Goal: Task Accomplishment & Management: Use online tool/utility

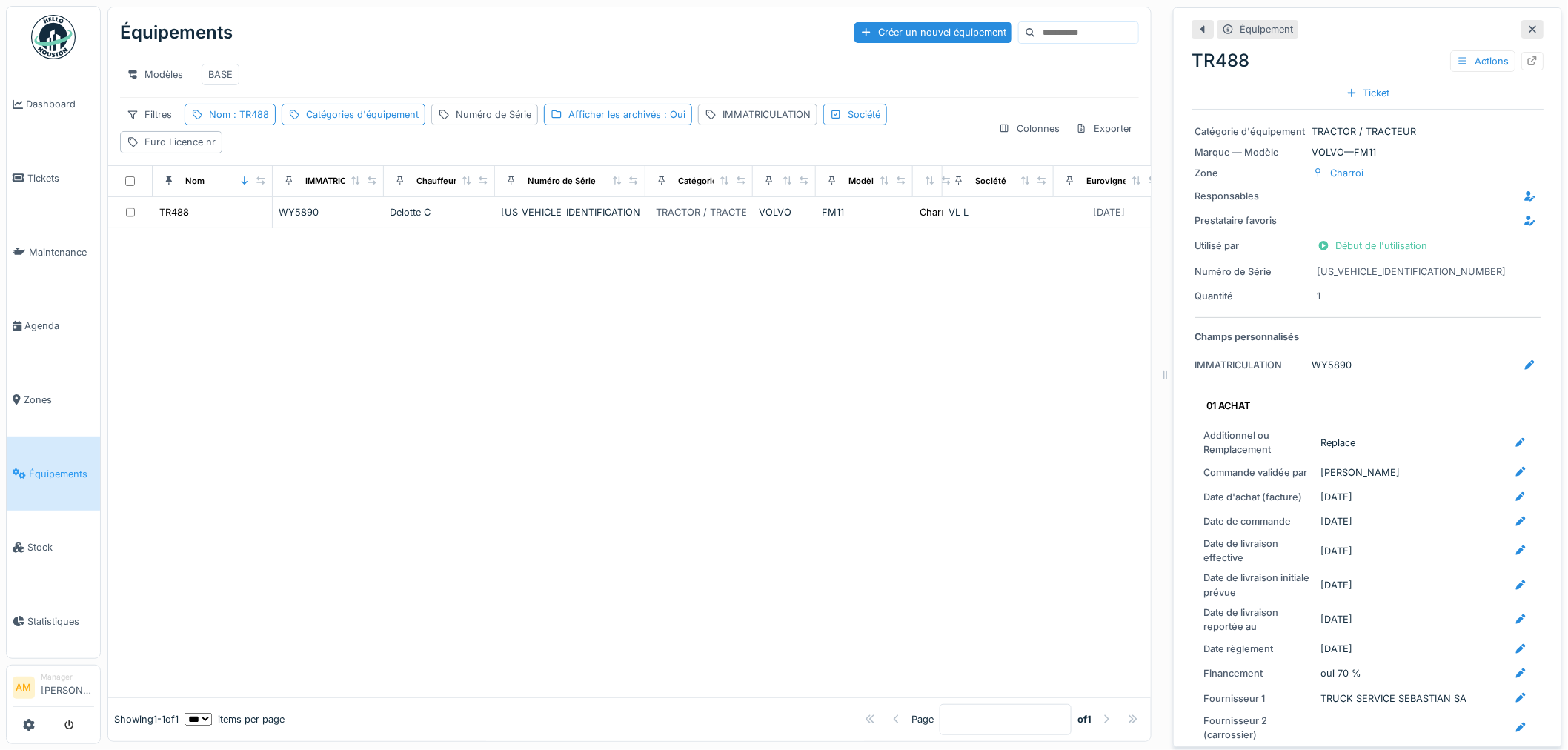
scroll to position [2798, 0]
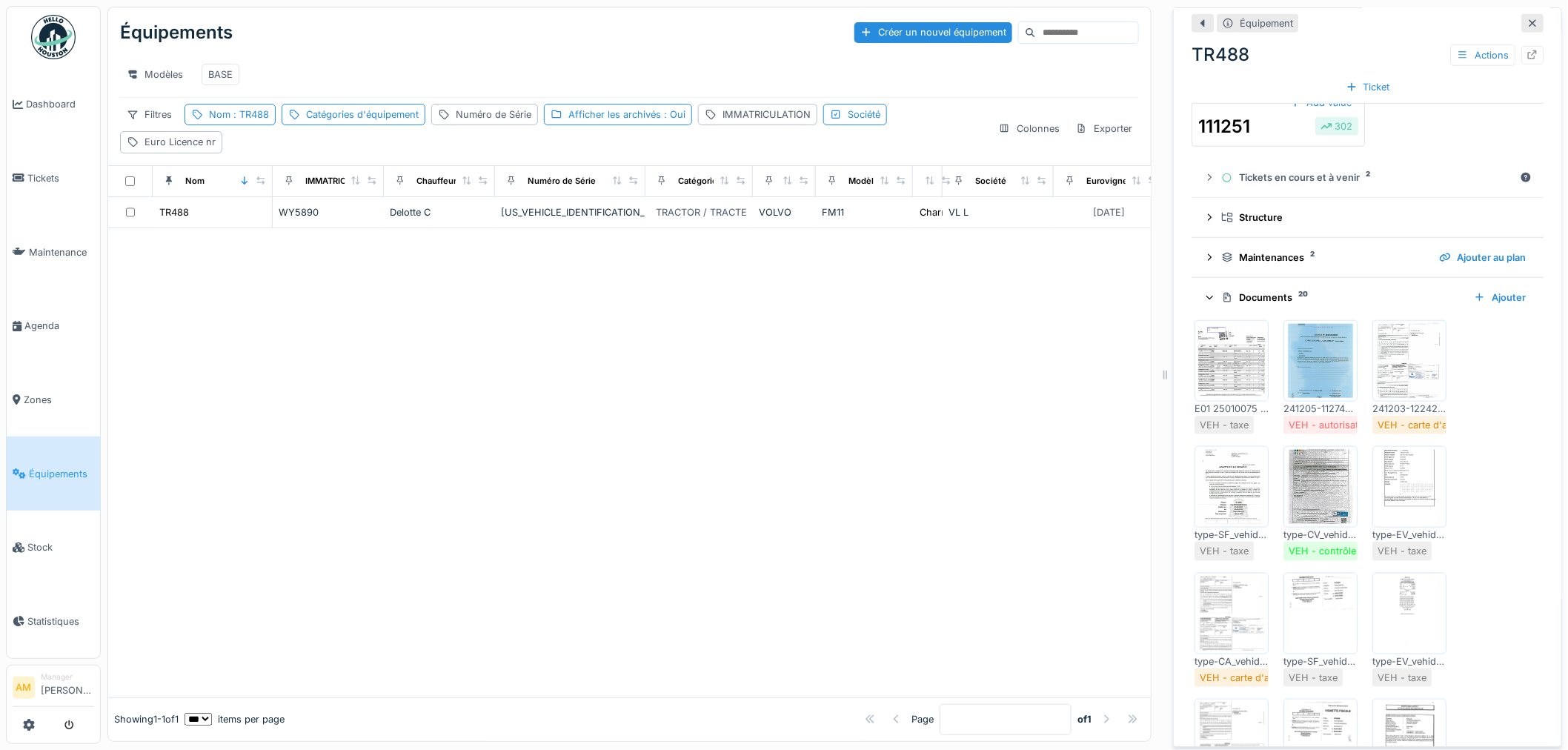
click at [841, 506] on div at bounding box center [629, 462] width 1043 height 469
click at [730, 434] on div at bounding box center [629, 462] width 1043 height 469
drag, startPoint x: 1026, startPoint y: 467, endPoint x: 1108, endPoint y: 469, distance: 82.0
click at [1025, 467] on div at bounding box center [629, 462] width 1043 height 469
click at [253, 116] on div "Nom : TR488" at bounding box center [230, 114] width 92 height 22
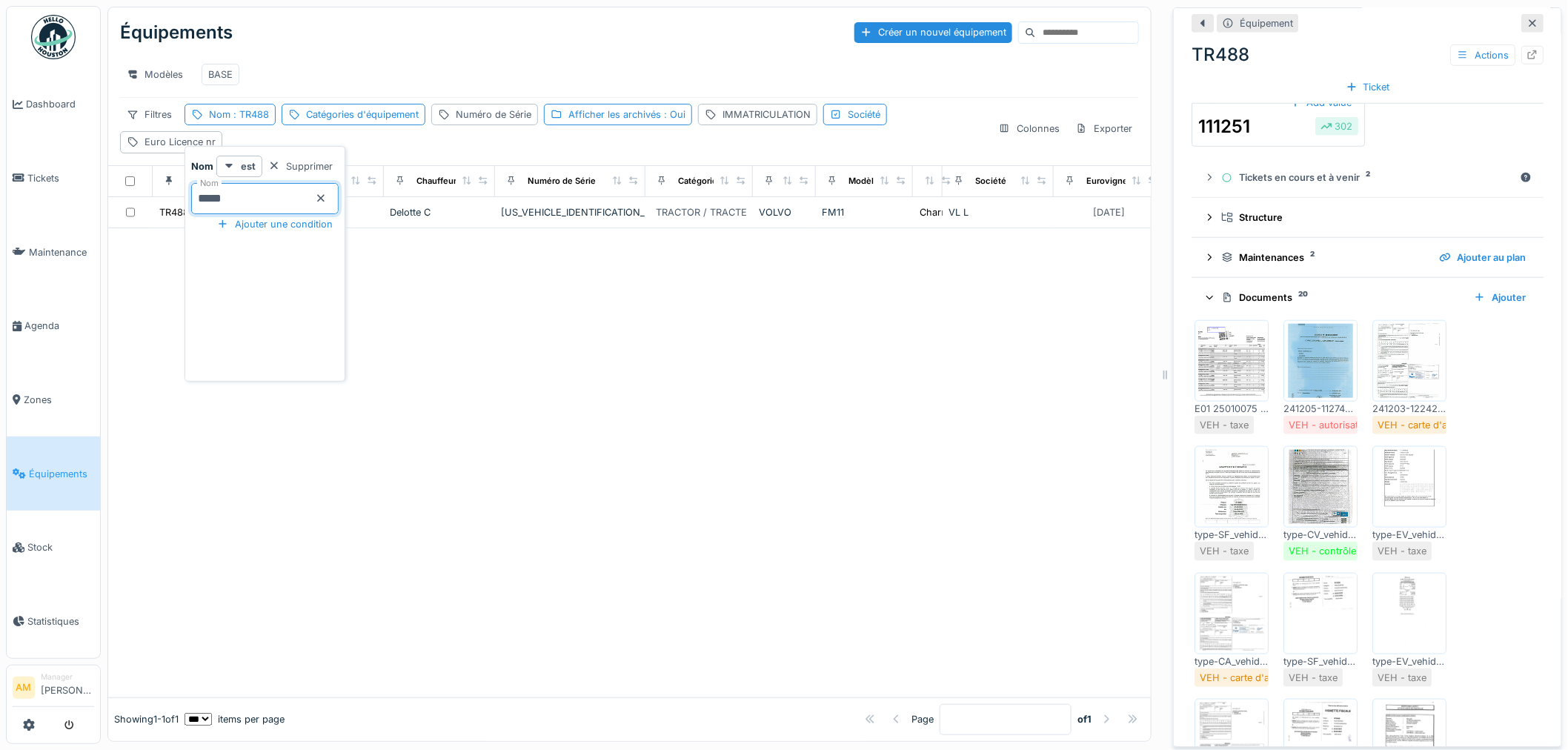
drag, startPoint x: 261, startPoint y: 192, endPoint x: 182, endPoint y: 183, distance: 79.5
click at [185, 193] on div "Nom est Supprimer Nom ***** Ajouter une condition" at bounding box center [265, 264] width 160 height 236
type input "*****"
click at [640, 308] on div at bounding box center [629, 467] width 1043 height 459
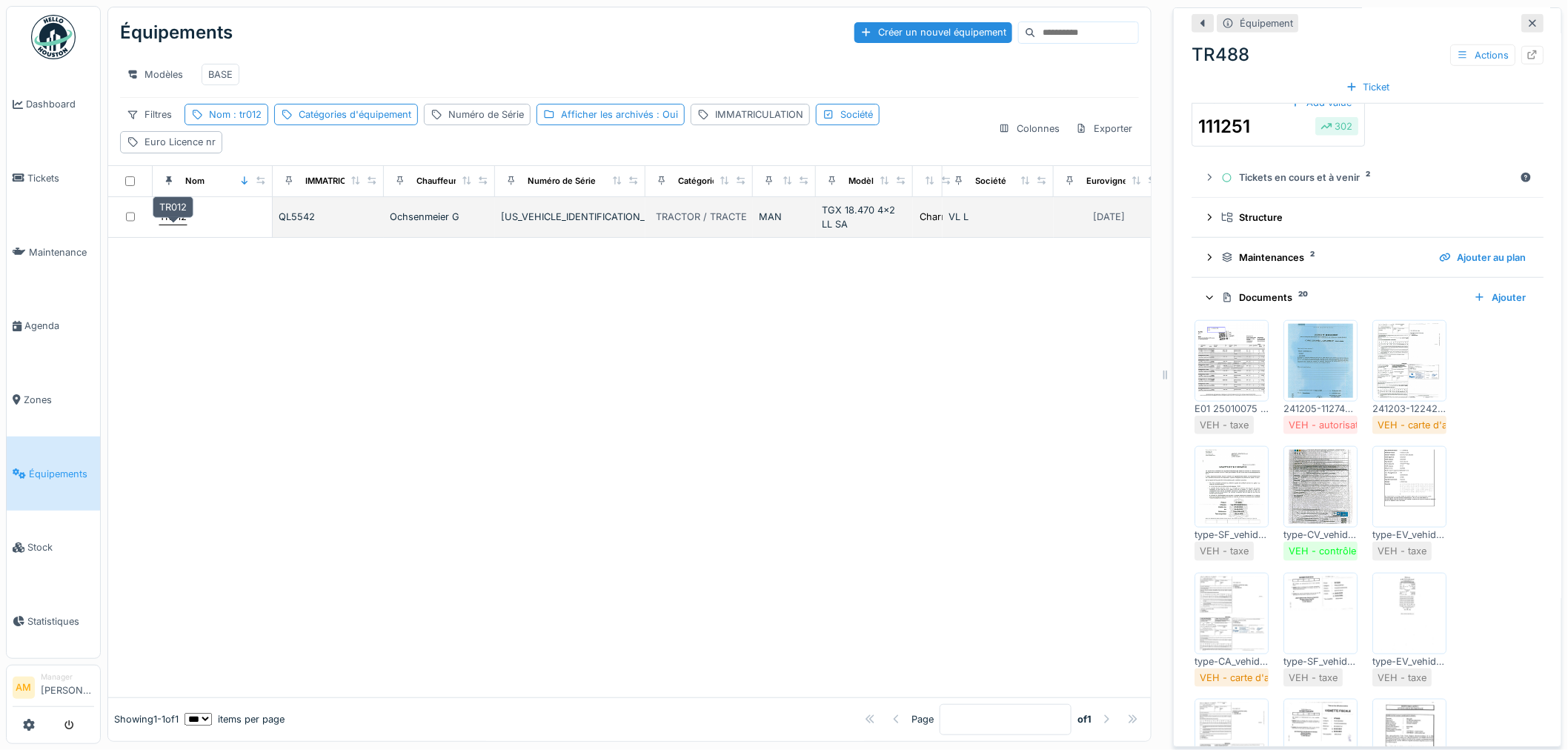
click at [172, 224] on div "TR012" at bounding box center [173, 216] width 27 height 14
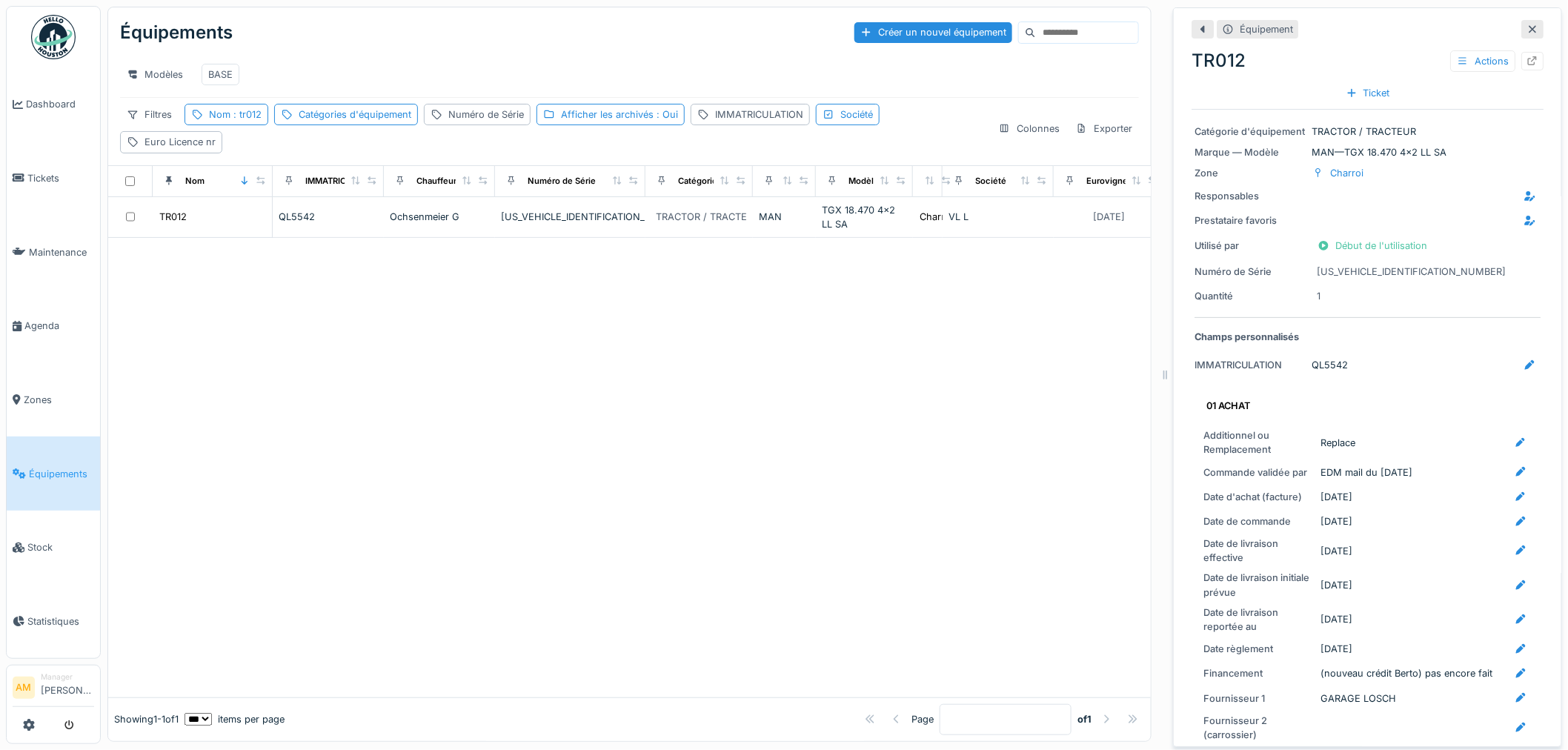
click at [332, 398] on div at bounding box center [629, 467] width 1043 height 459
click at [535, 512] on div at bounding box center [629, 467] width 1043 height 459
click at [530, 511] on div at bounding box center [629, 467] width 1043 height 459
